Goal: Transaction & Acquisition: Purchase product/service

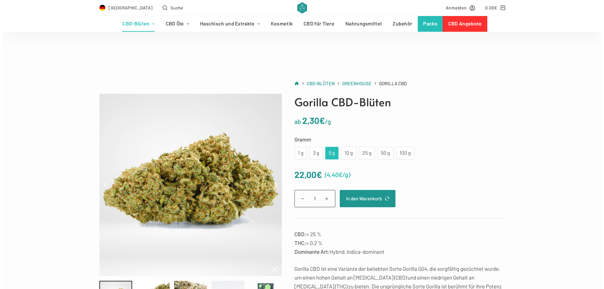
scroll to position [63, 0]
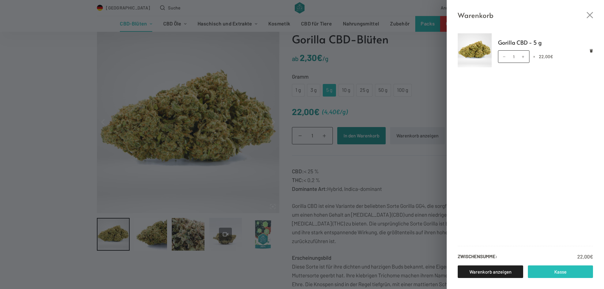
click at [552, 272] on link "Kasse" at bounding box center [560, 272] width 65 height 13
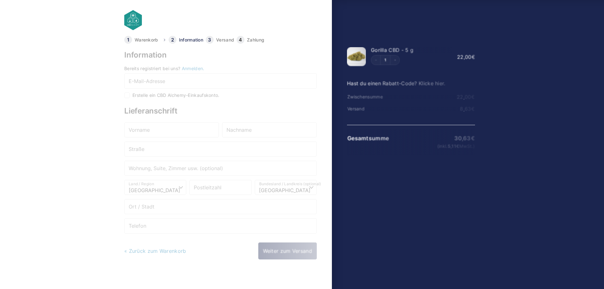
select select "DE-BE"
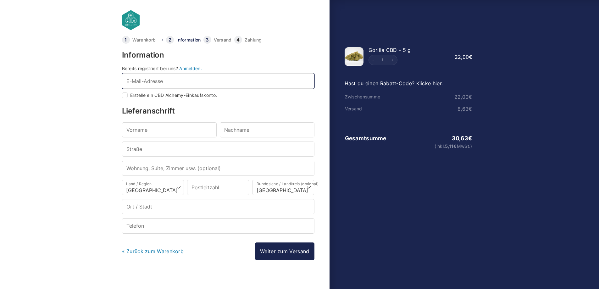
click at [191, 80] on input "E-Mail-Adresse *" at bounding box center [218, 80] width 193 height 15
type input "simoe"
checkbox input "true"
type input "simone.lengler@t-online.de"
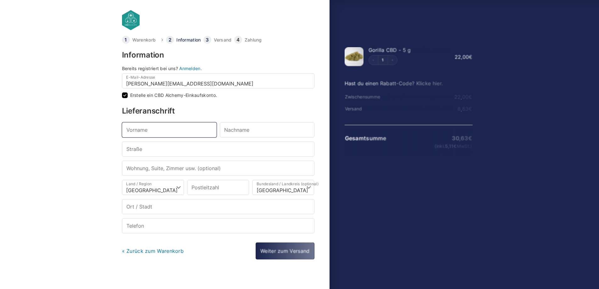
click at [189, 126] on input "Vorname *" at bounding box center [169, 129] width 95 height 15
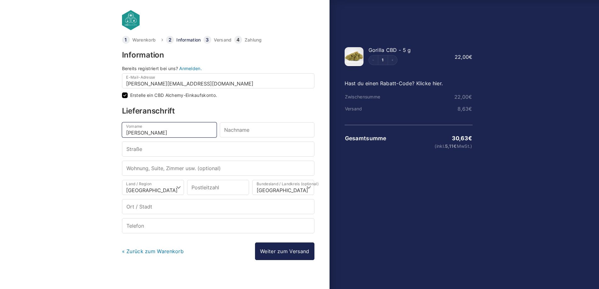
type input "Simone"
click at [243, 128] on input "Nachname *" at bounding box center [267, 129] width 95 height 15
type input "Lengler"
click at [240, 150] on input "Straße *" at bounding box center [218, 149] width 193 height 15
type input "[STREET_ADDRESS]"
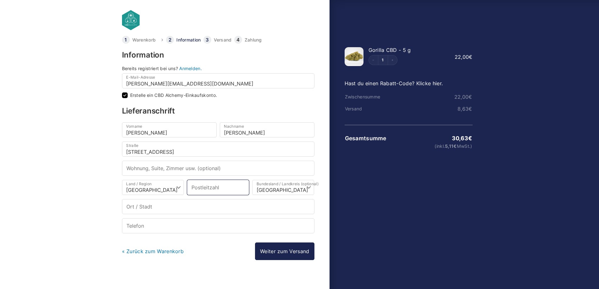
click at [232, 187] on input "Postleitzahl *" at bounding box center [218, 187] width 62 height 15
type input "16818"
click at [284, 194] on select "Wähle eine Option… Baden-Württemberg Bayern Berlin Brandenburg Bremen Hamburg H…" at bounding box center [283, 187] width 62 height 15
select select "DE-BB"
click at [252, 180] on select "Wähle eine Option… Baden-Württemberg Bayern Berlin Brandenburg Bremen Hamburg H…" at bounding box center [283, 187] width 62 height 15
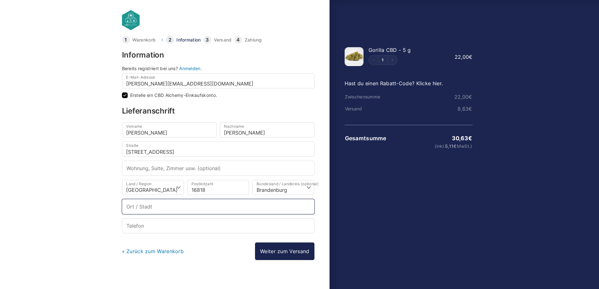
click at [182, 207] on input "Ort / Stadt *" at bounding box center [218, 206] width 193 height 15
type input "Deutschhof"
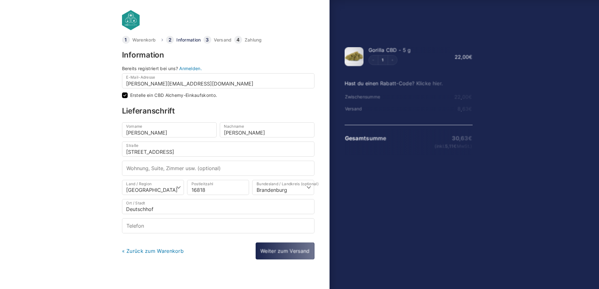
click at [81, 213] on body "Warenkorb Information Versand Zahlung Information Bereits registriert bei uns? …" at bounding box center [299, 134] width 599 height 269
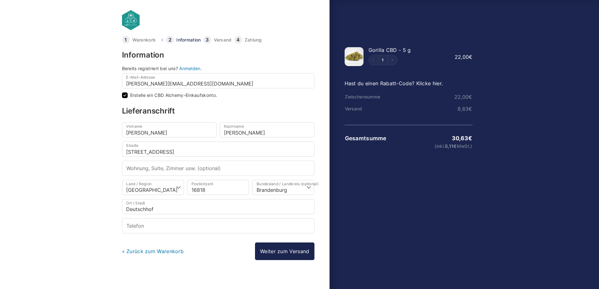
select select
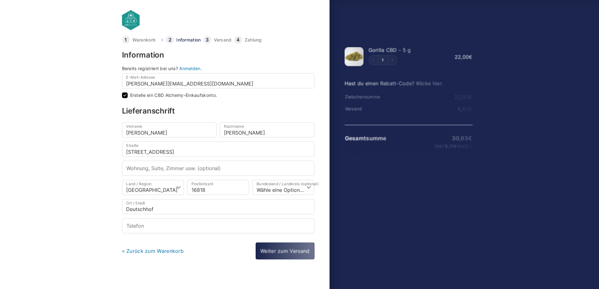
scroll to position [7, 0]
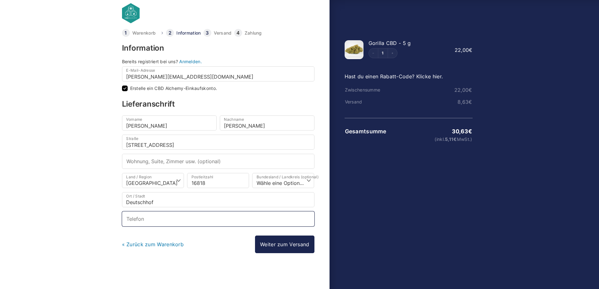
click at [169, 220] on input "Telefon *" at bounding box center [218, 218] width 193 height 15
type input "01702173891"
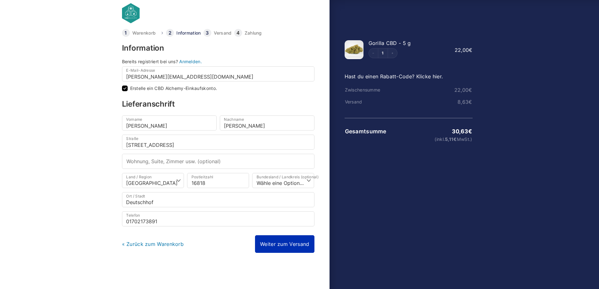
click at [270, 245] on link "Weiter zum Versand" at bounding box center [284, 244] width 59 height 18
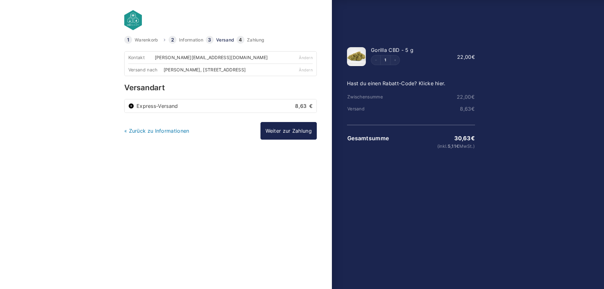
click at [170, 106] on label "Express-Versand 8,63 €" at bounding box center [225, 106] width 176 height 5
click at [134, 106] on input "Express-Versand 8,63 €" at bounding box center [131, 106] width 6 height 6
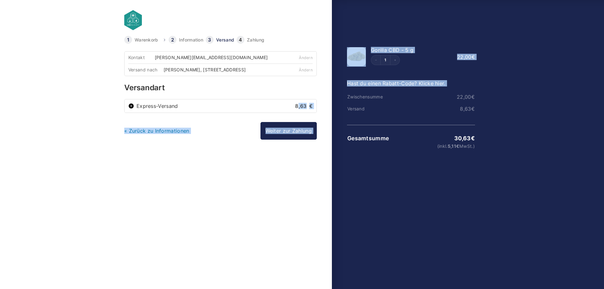
drag, startPoint x: 297, startPoint y: 106, endPoint x: 333, endPoint y: 101, distance: 36.5
click at [333, 101] on form "Warenkorb Information Versand Zahlung Information Bereits registriert bei uns? …" at bounding box center [302, 152] width 359 height 233
click at [233, 154] on div "Kontakt simone.lengler@t-online.de Ändern Versand nach Simone Lengler, Dorfstra…" at bounding box center [220, 151] width 193 height 201
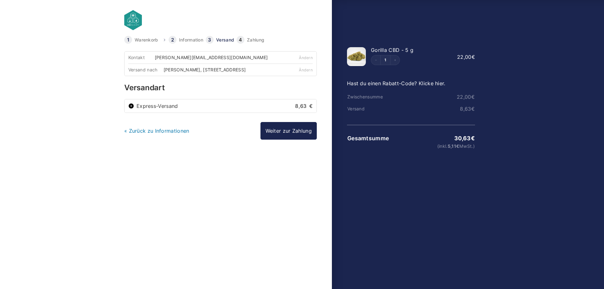
click at [166, 130] on link "« Zurück zu Informationen" at bounding box center [156, 131] width 65 height 6
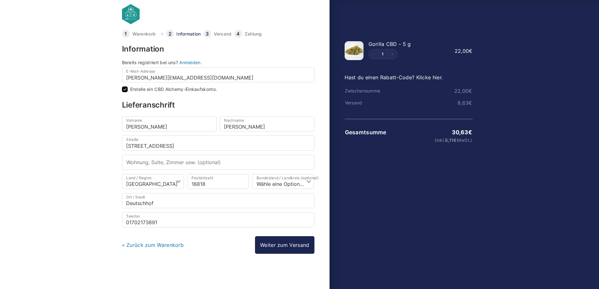
scroll to position [8, 0]
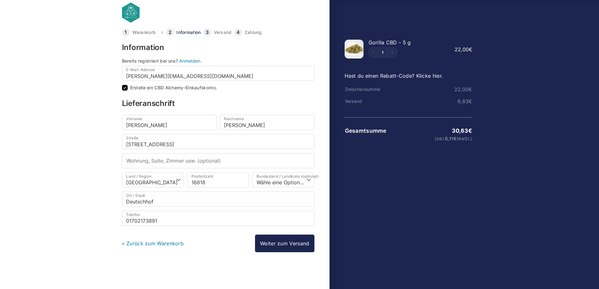
click at [151, 244] on link "« Zurück zum Warenkorb" at bounding box center [153, 243] width 62 height 6
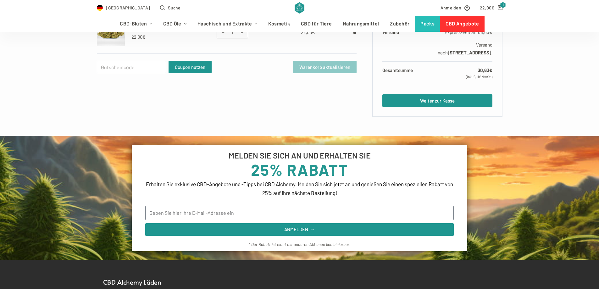
scroll to position [63, 0]
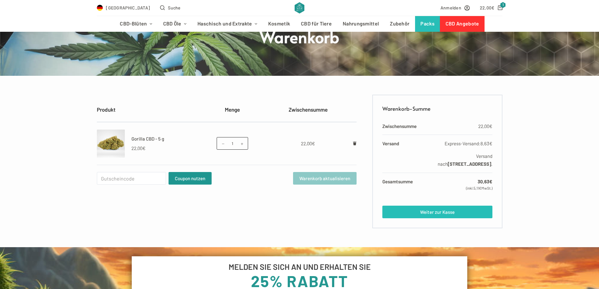
click at [428, 210] on link "Weiter zur Kasse" at bounding box center [438, 212] width 110 height 13
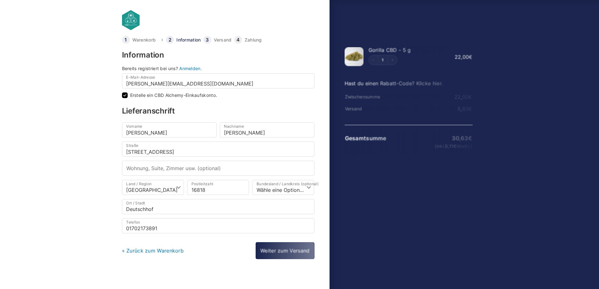
checkbox input "true"
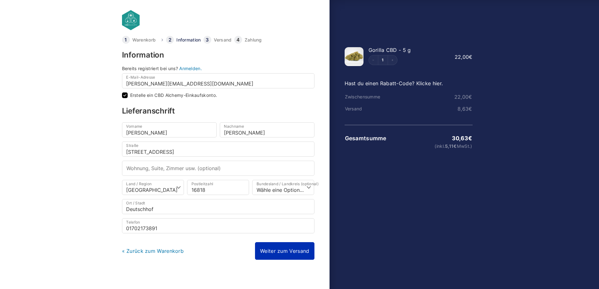
click at [282, 252] on link "Weiter zum Versand" at bounding box center [284, 251] width 59 height 18
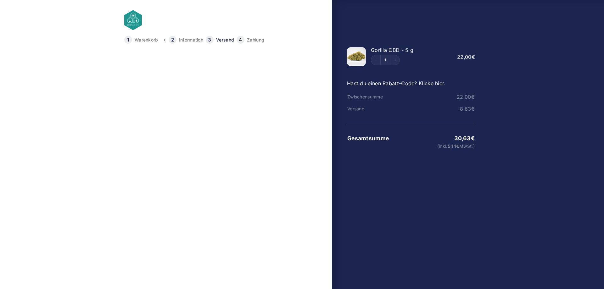
click at [291, 131] on link "Weiter zur Zahlung" at bounding box center [288, 131] width 56 height 18
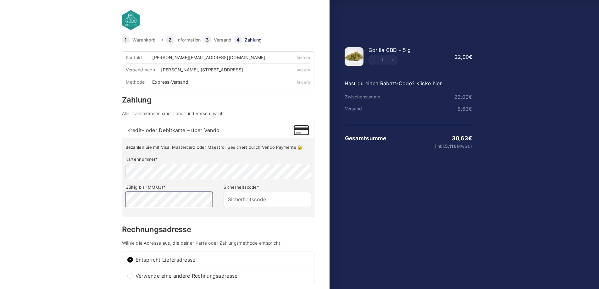
type input "079"
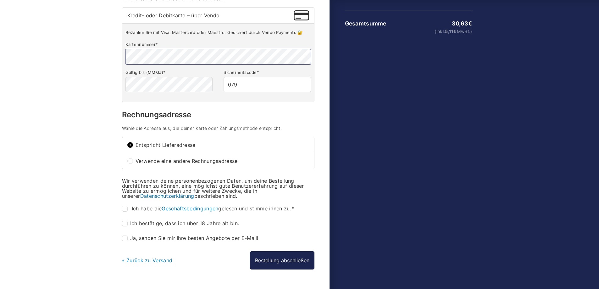
scroll to position [126, 0]
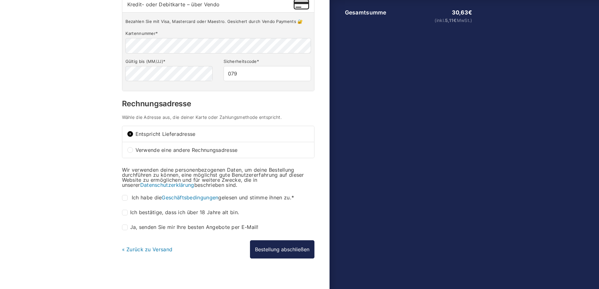
click at [125, 196] on input "Ich habe die Geschäftsbedingungen gelesen und stimme ihnen zu. *" at bounding box center [125, 198] width 6 height 6
checkbox input "true"
click at [124, 212] on input "Ich bestätige, dass ich über 18 Jahre alt bin. *" at bounding box center [125, 213] width 6 height 6
checkbox input "true"
click at [126, 228] on input "Ja, senden Sie mir Ihre besten Angebote per E-Mail! (optional)" at bounding box center [125, 228] width 6 height 6
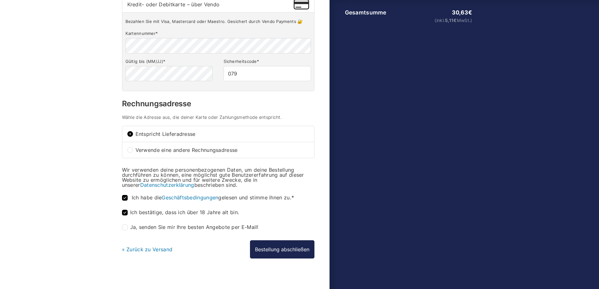
checkbox input "true"
click at [285, 251] on button "Bestellung abschließen" at bounding box center [282, 249] width 64 height 18
